Goal: Find specific page/section: Find specific page/section

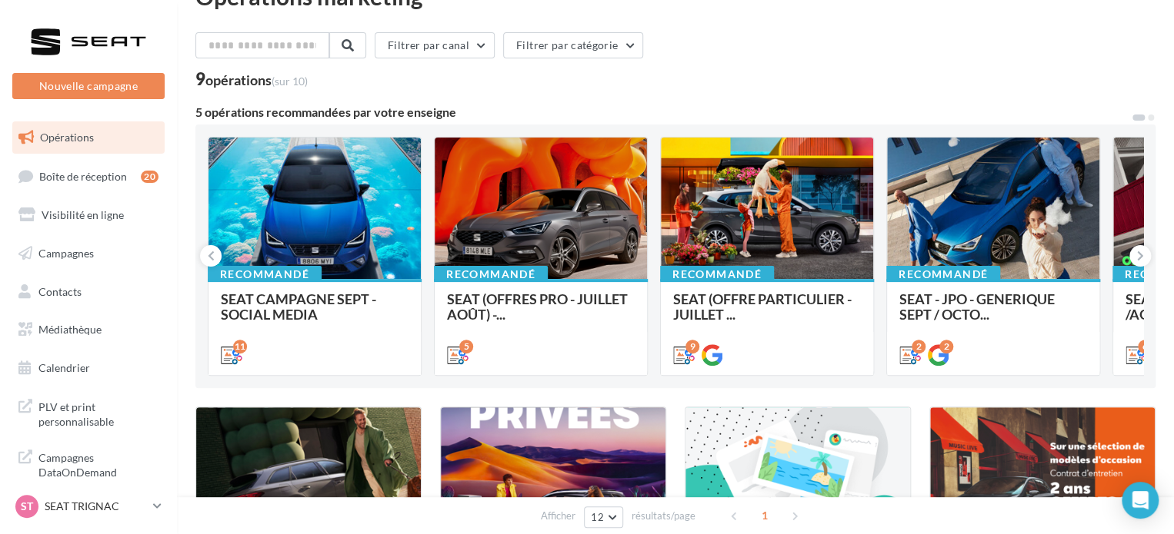
scroll to position [77, 0]
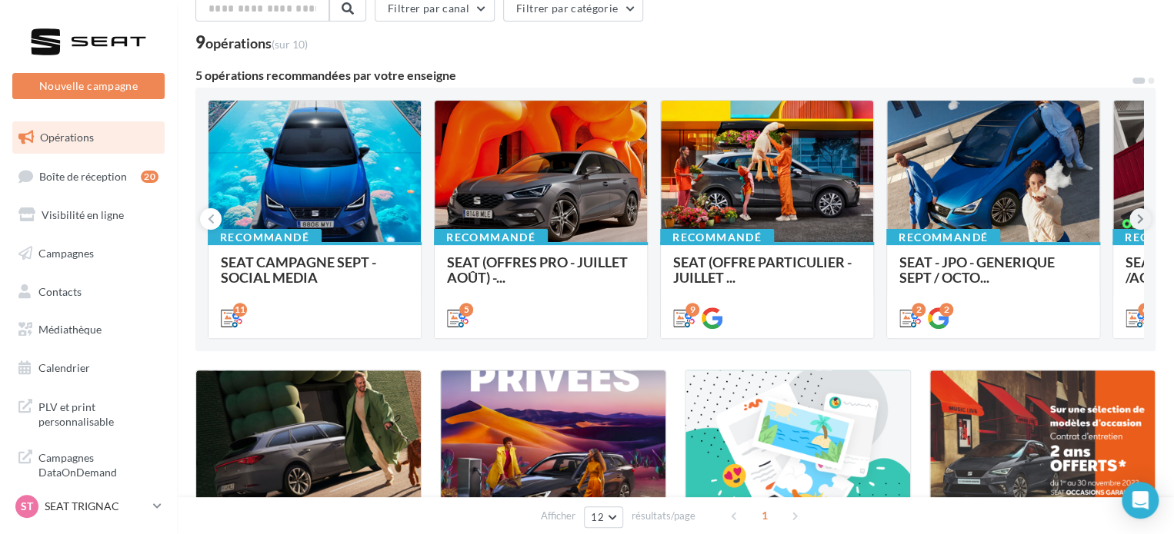
click at [1137, 221] on icon at bounding box center [1140, 218] width 7 height 15
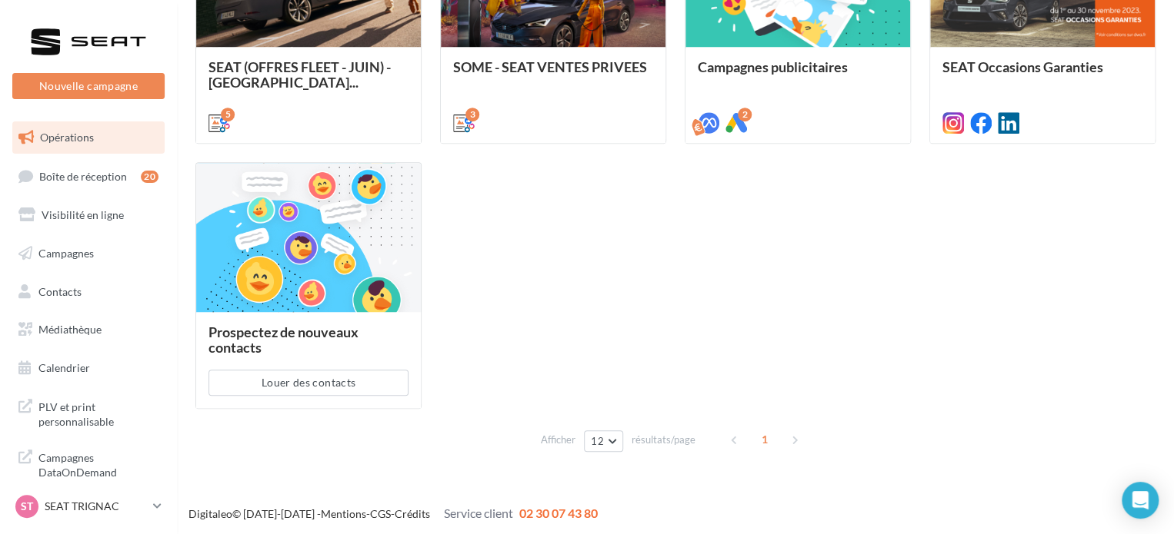
scroll to position [551, 0]
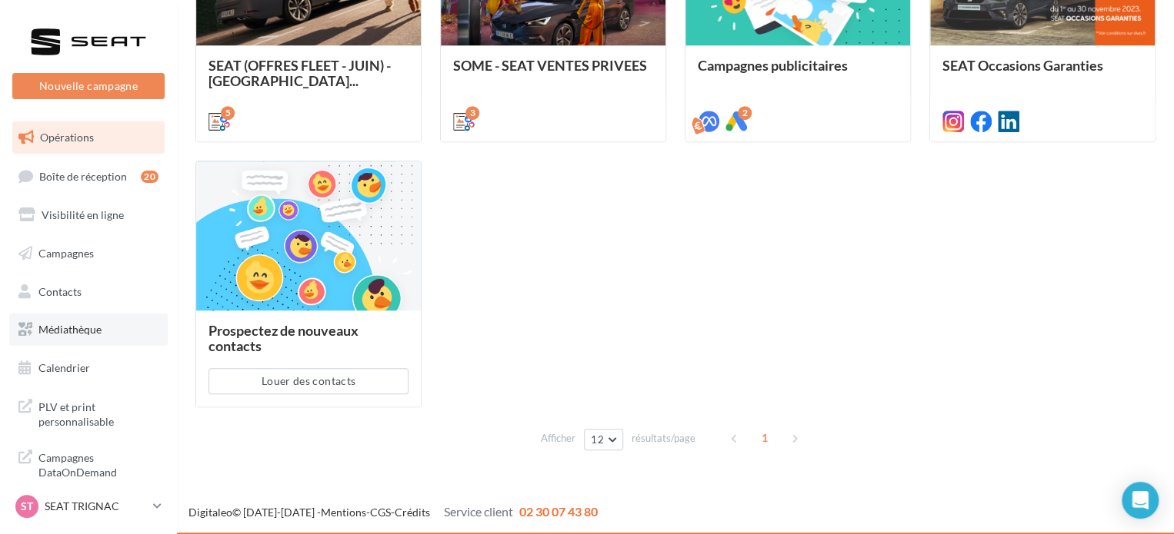
click at [120, 331] on link "Médiathèque" at bounding box center [88, 330] width 158 height 32
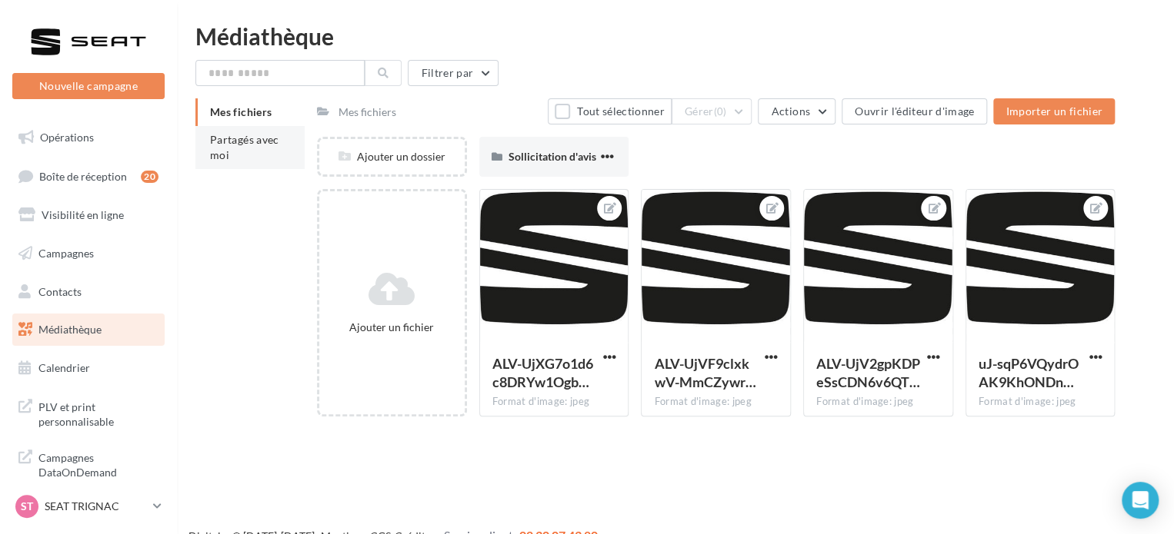
click at [288, 142] on li "Partagés avec moi" at bounding box center [249, 147] width 109 height 43
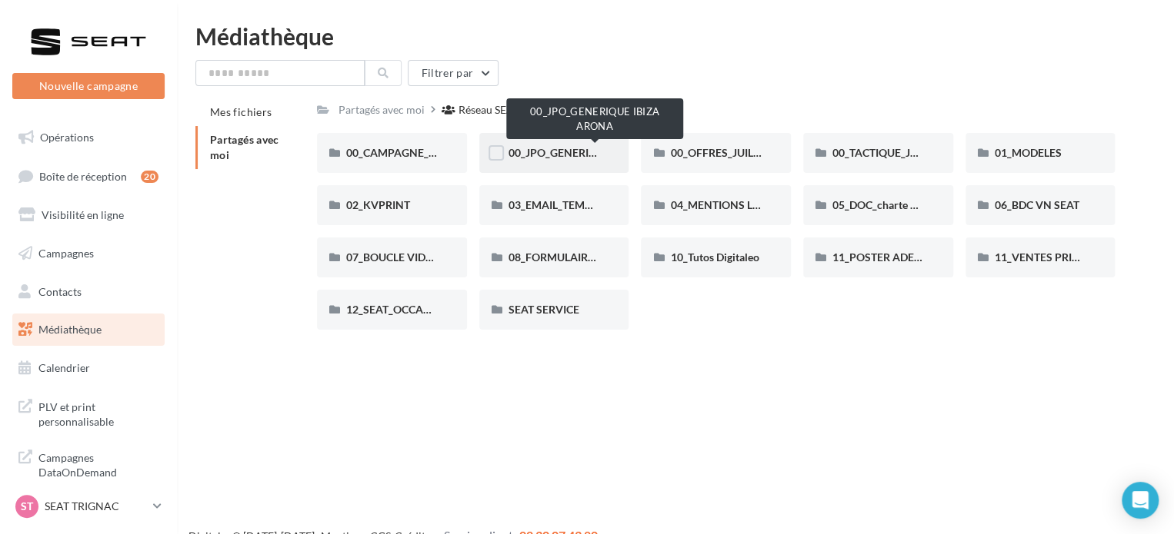
click at [559, 153] on span "00_JPO_GENERIQUE IBIZA ARONA" at bounding box center [595, 152] width 174 height 13
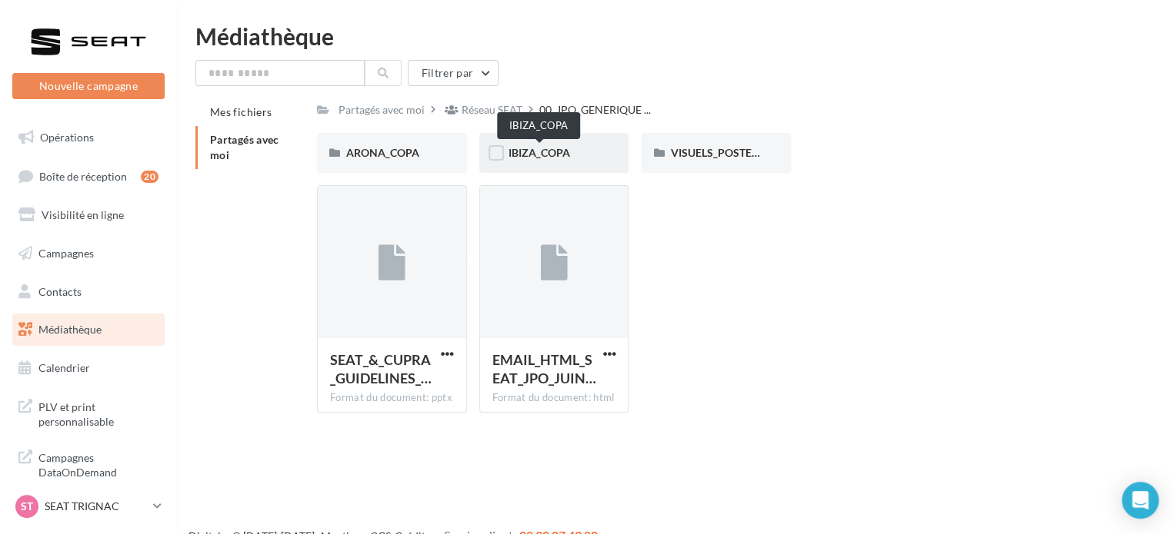
click at [566, 150] on span "IBIZA_COPA" at bounding box center [539, 152] width 62 height 13
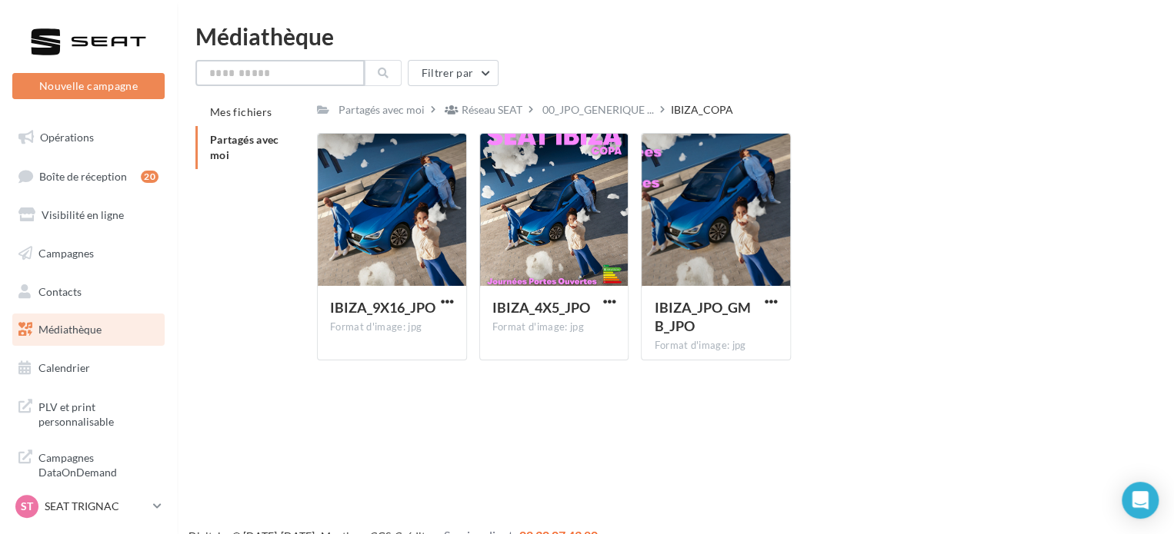
click at [361, 62] on input "text" at bounding box center [279, 73] width 169 height 26
click at [101, 510] on p "SEAT TRIGNAC" at bounding box center [96, 506] width 102 height 15
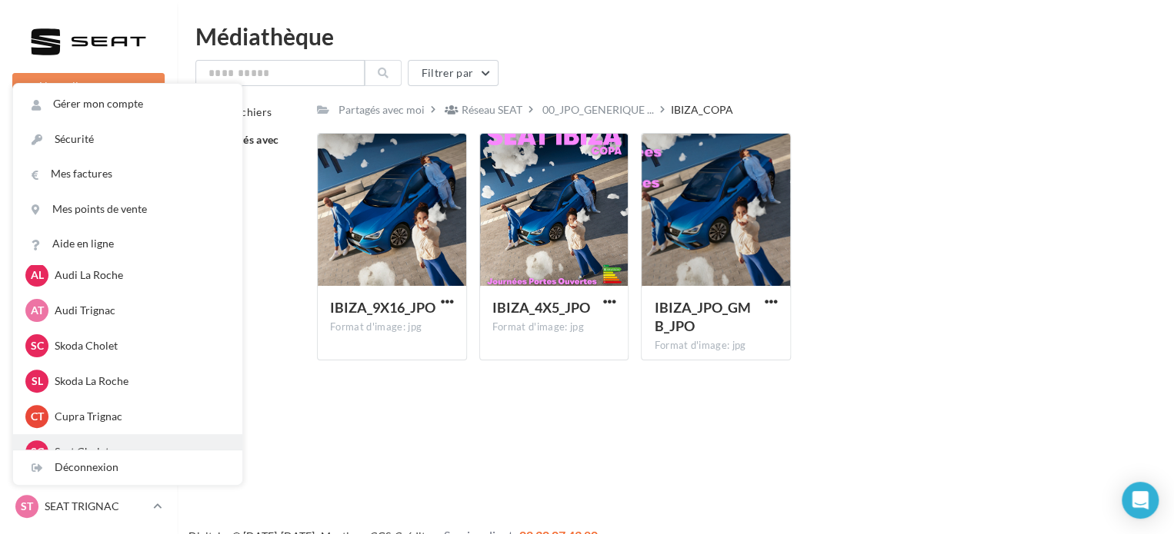
scroll to position [154, 0]
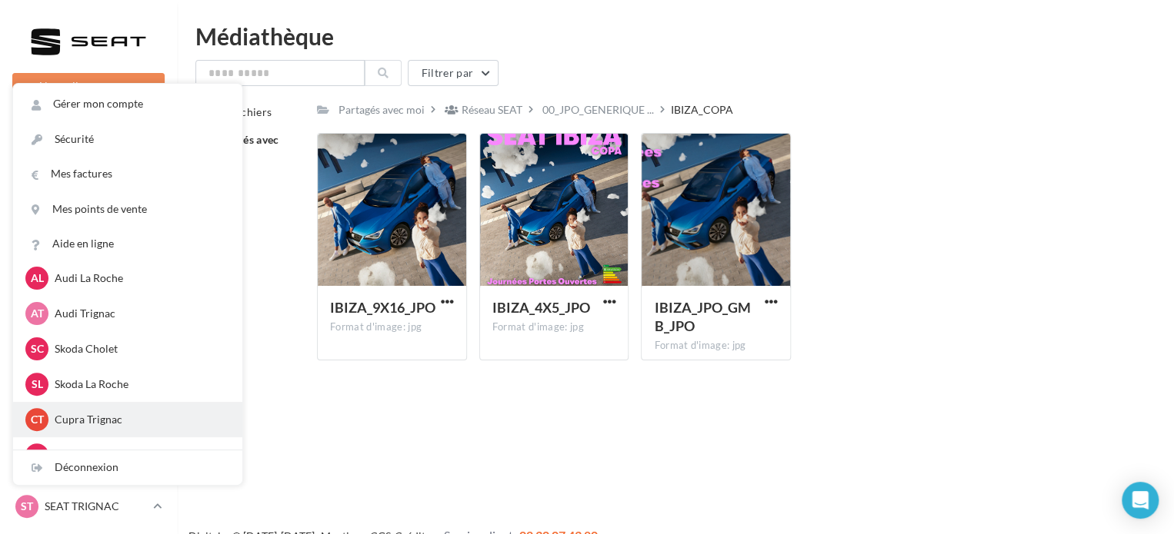
click at [131, 434] on div "CT Cupra Trignac cupra_saintnazaire" at bounding box center [127, 419] width 229 height 35
click at [109, 421] on p "Cupra Trignac" at bounding box center [139, 419] width 169 height 15
